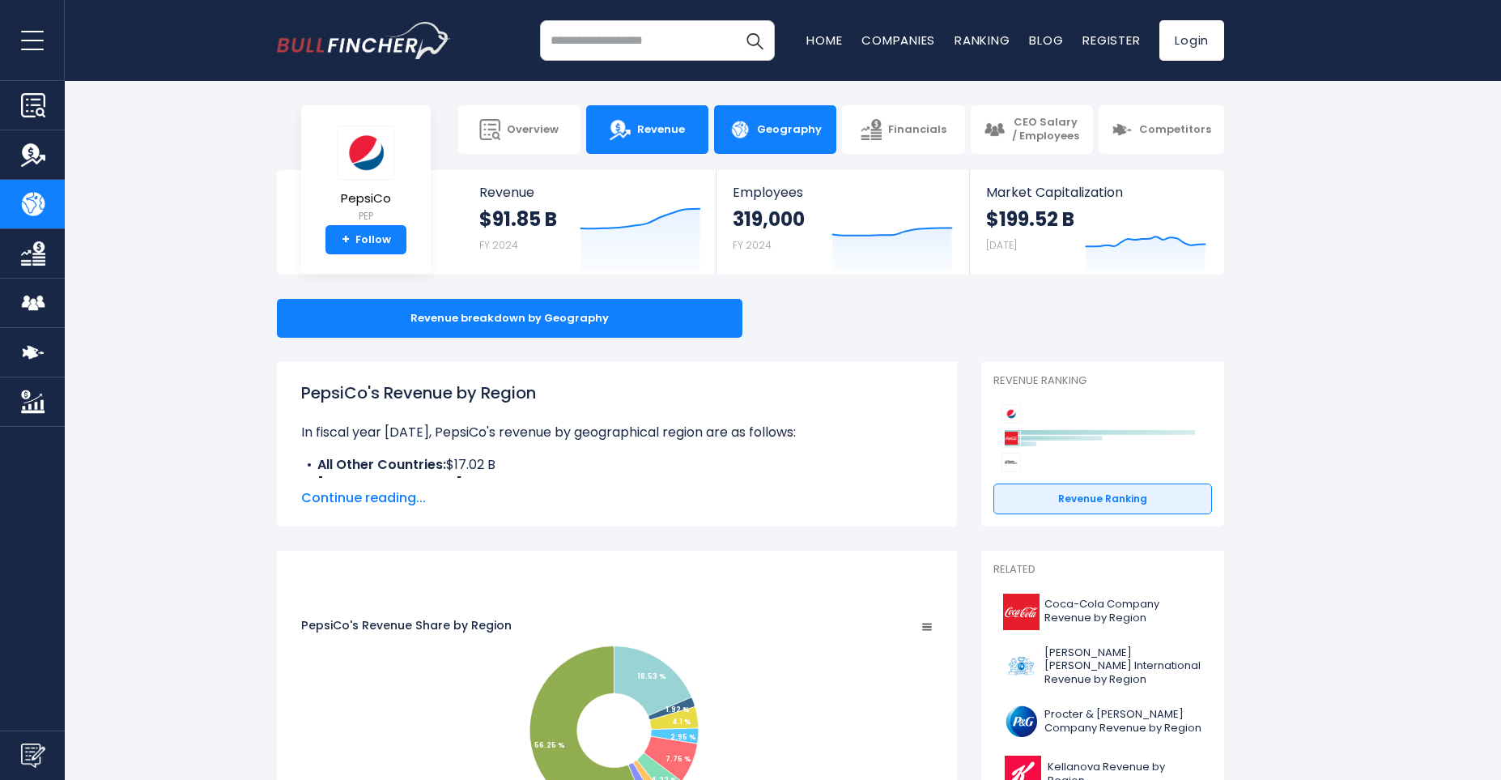
click at [631, 123] on img at bounding box center [620, 129] width 21 height 21
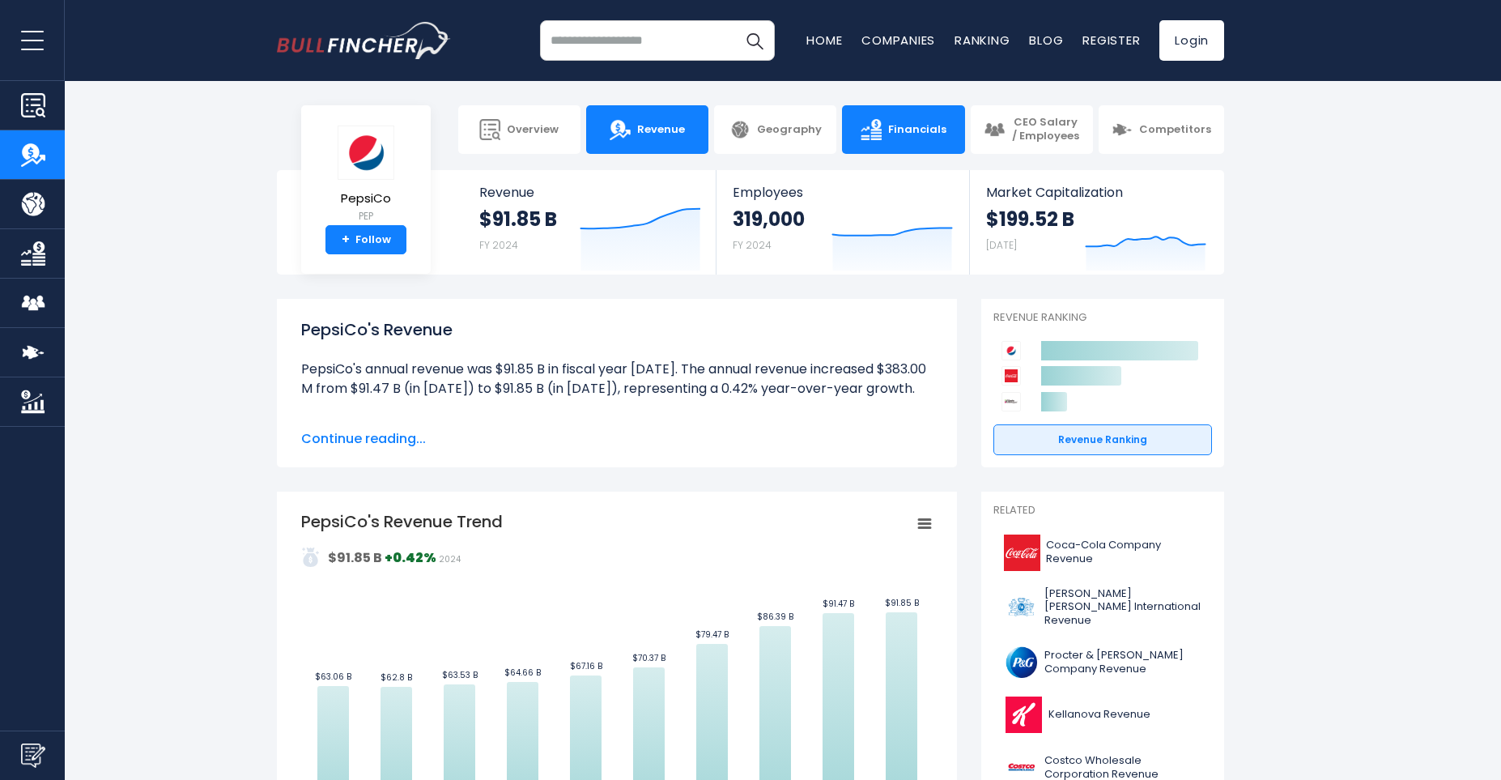
click at [938, 135] on span "Financials" at bounding box center [917, 130] width 58 height 14
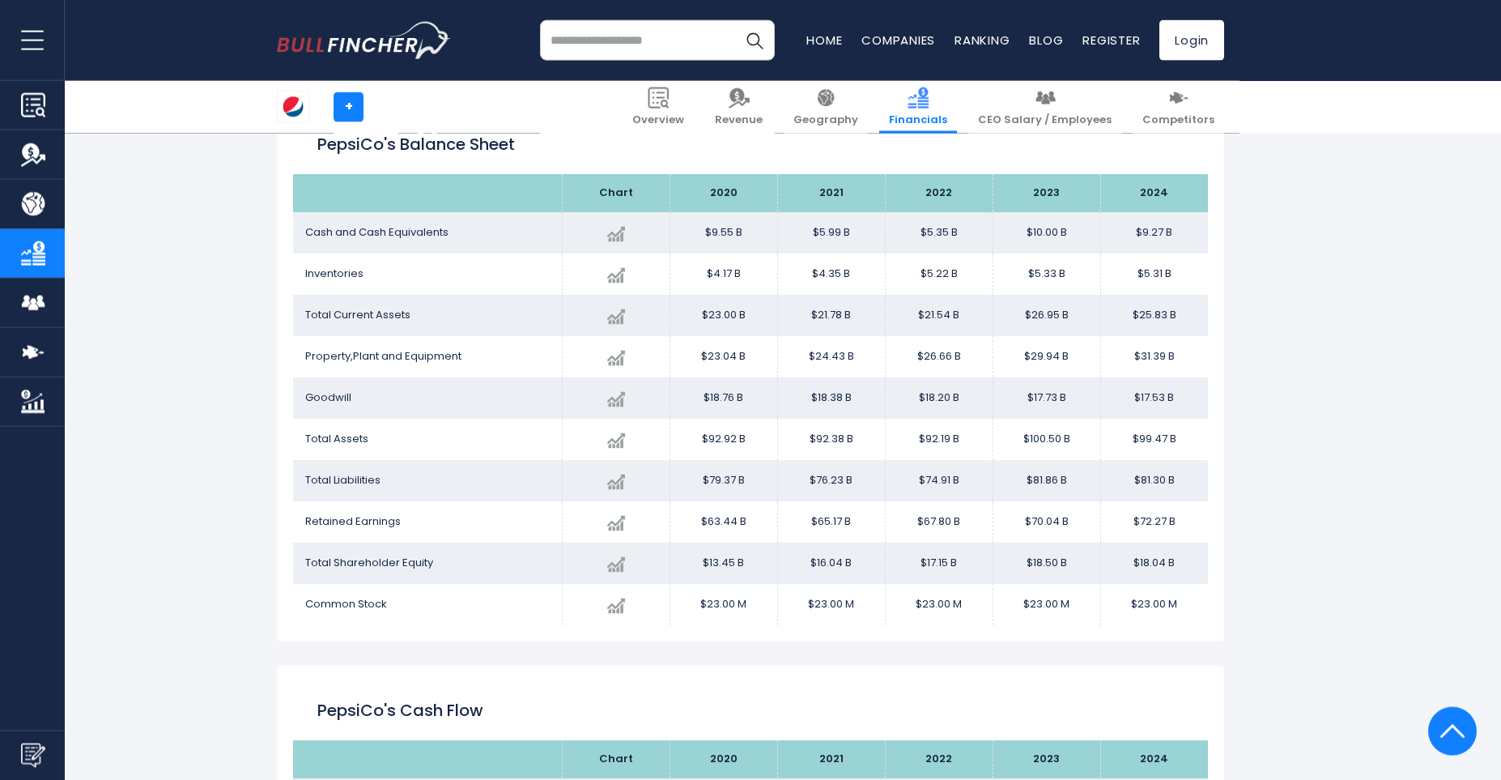
scroll to position [1346, 0]
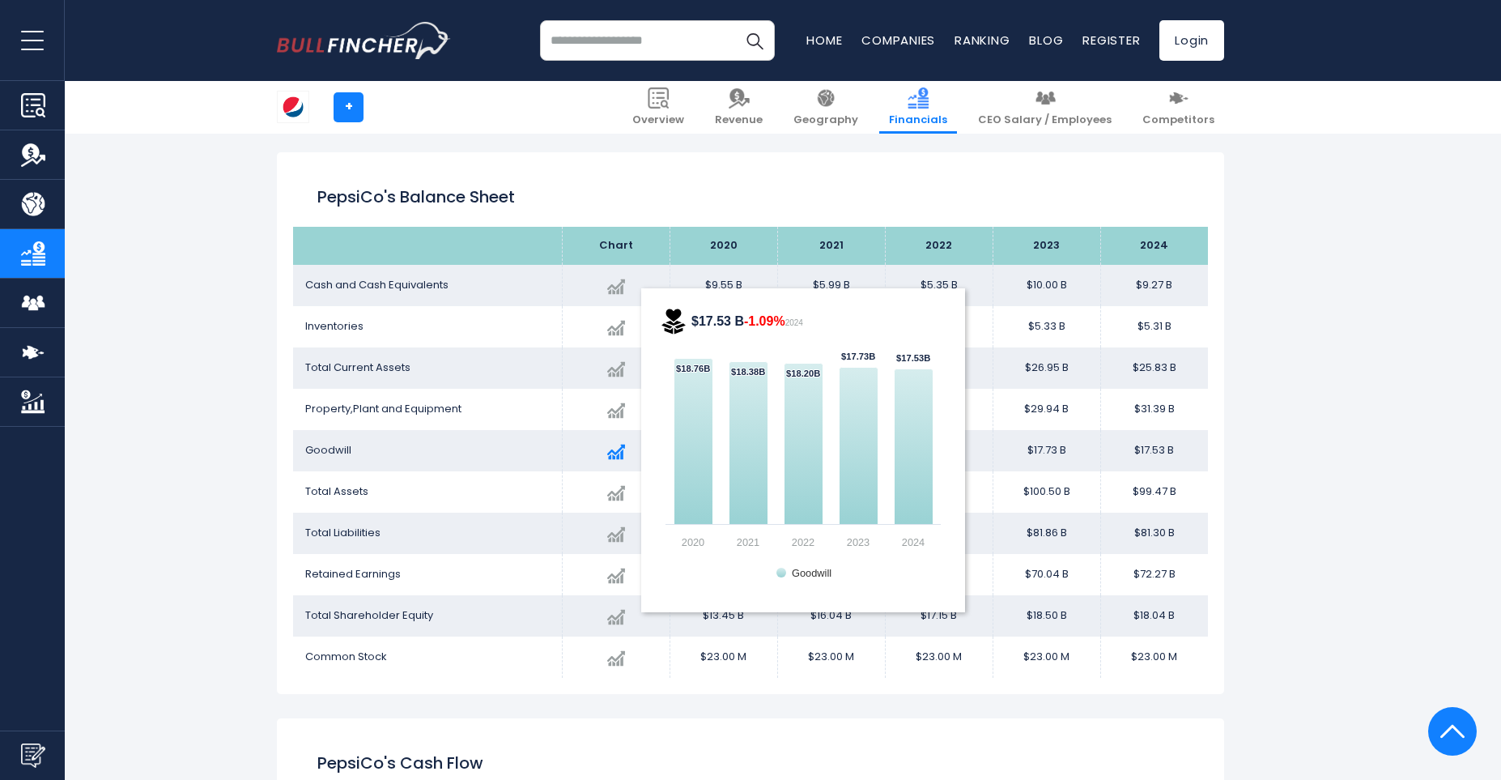
drag, startPoint x: 942, startPoint y: 448, endPoint x: 650, endPoint y: 455, distance: 291.6
click at [654, 460] on tr "Goodwill Created with Highcharts 12.1.2 $17.53 B -1.09% 2024 $18.76B ​ $18.76B …" at bounding box center [750, 450] width 915 height 41
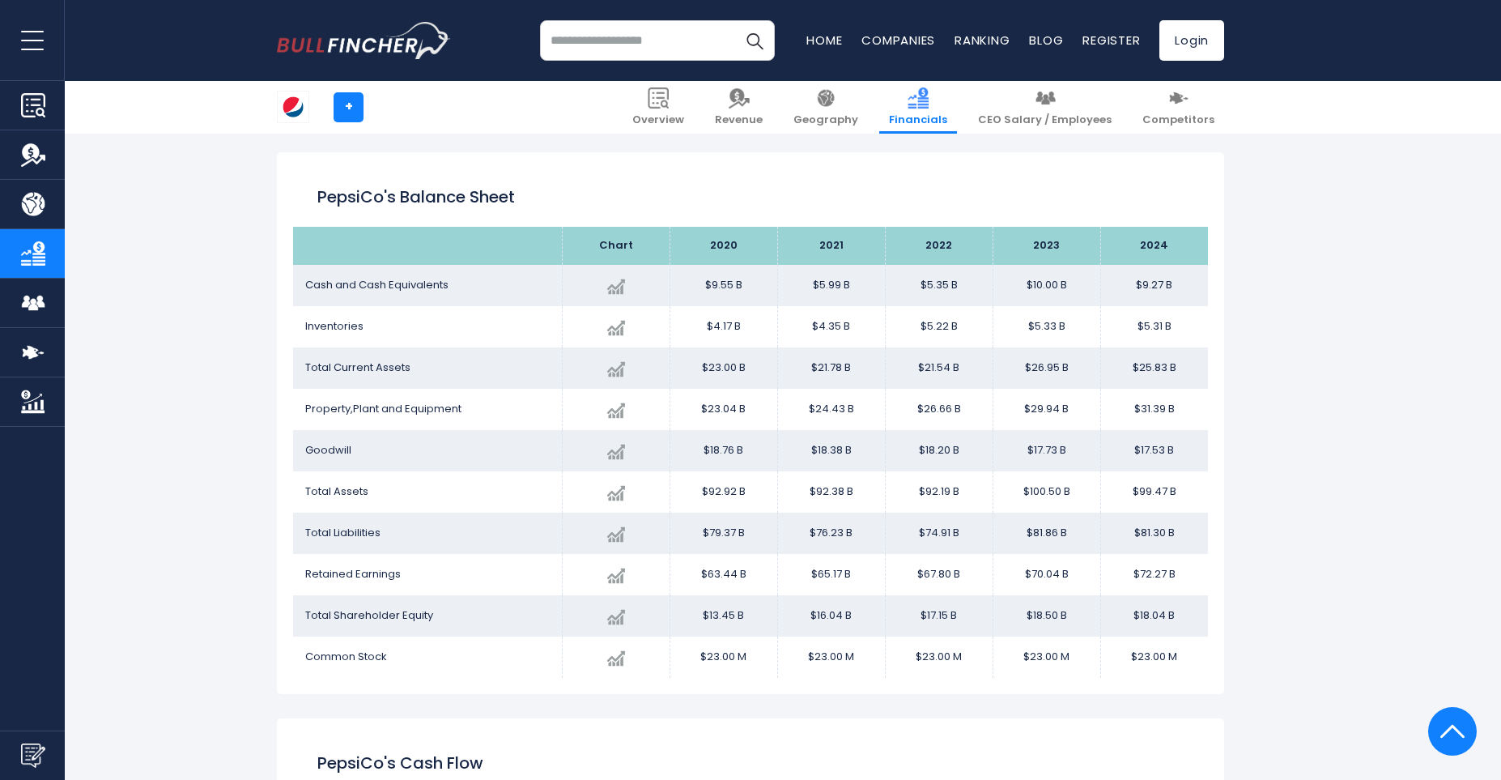
click at [314, 446] on span "Goodwill" at bounding box center [328, 449] width 46 height 15
drag, startPoint x: 816, startPoint y: 448, endPoint x: 718, endPoint y: 450, distance: 98.0
click at [718, 450] on tr "Goodwill Created with Highcharts 12.1.2 $17.53 B -1.09% 2024 $18.76B ​ $18.76B …" at bounding box center [750, 450] width 915 height 41
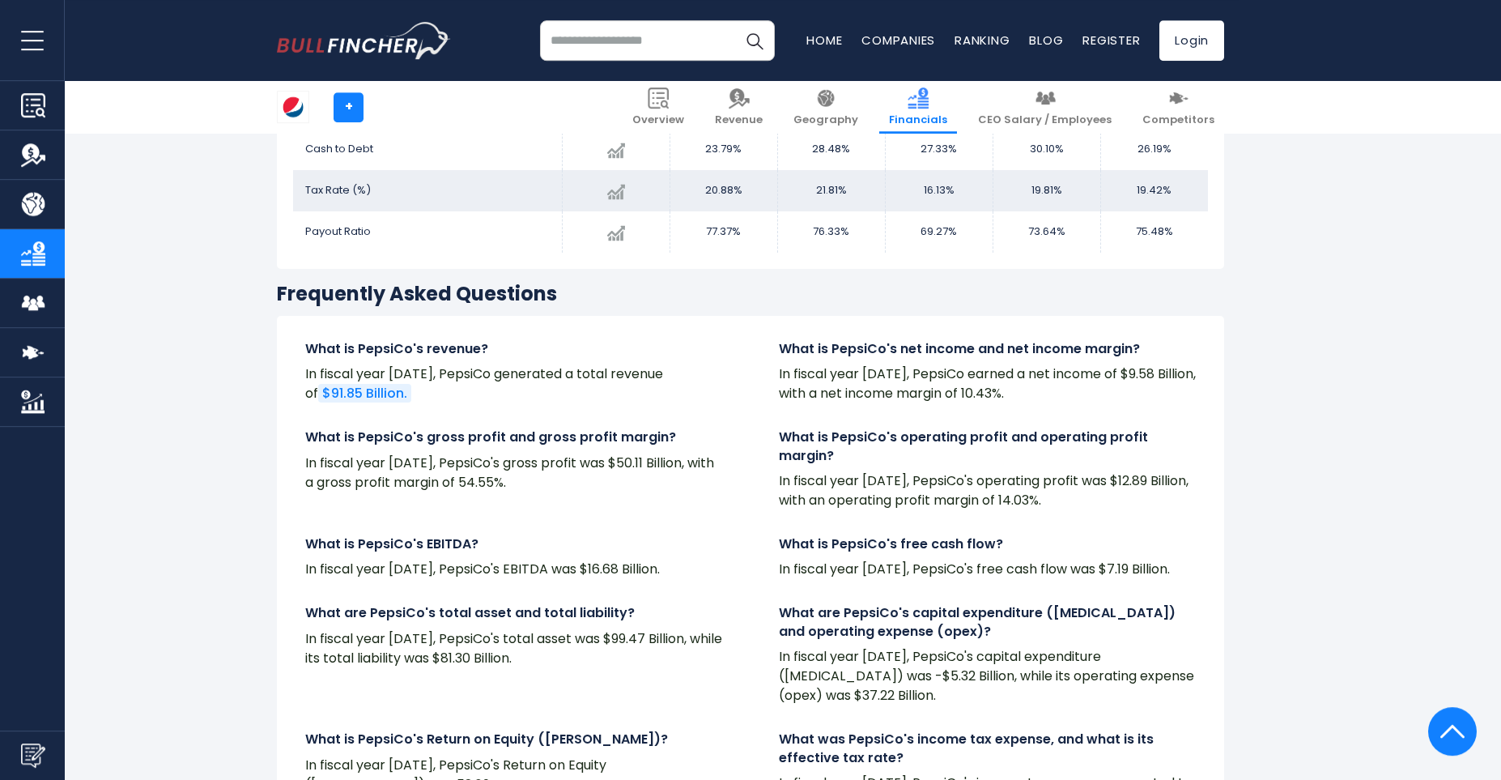
scroll to position [3022, 0]
